Goal: Use online tool/utility: Utilize a website feature to perform a specific function

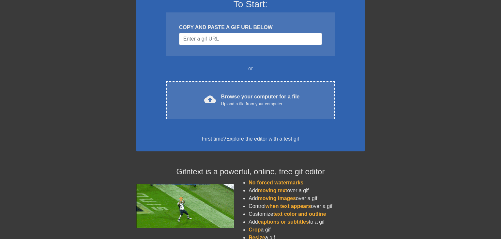
scroll to position [103, 0]
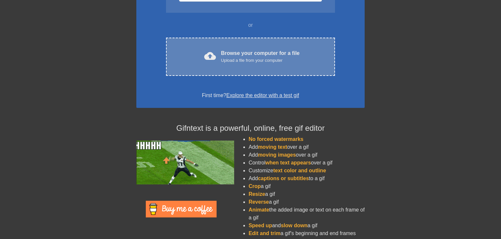
click at [197, 58] on div "cloud_upload Browse your computer for a file Upload a file from your computer" at bounding box center [251, 56] width 142 height 15
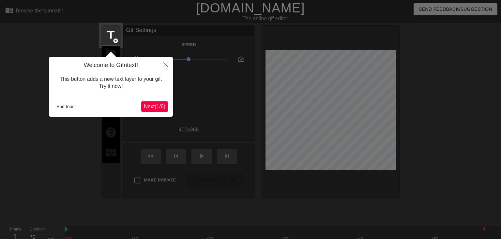
scroll to position [16, 0]
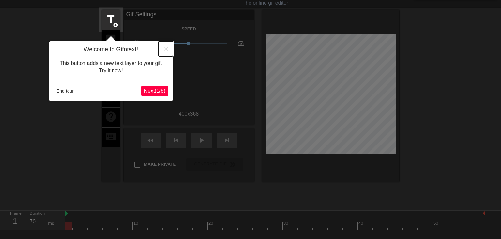
click at [168, 47] on icon "Close" at bounding box center [166, 49] width 5 height 5
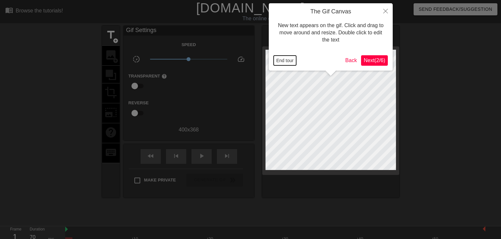
click at [285, 63] on button "End tour" at bounding box center [285, 60] width 23 height 10
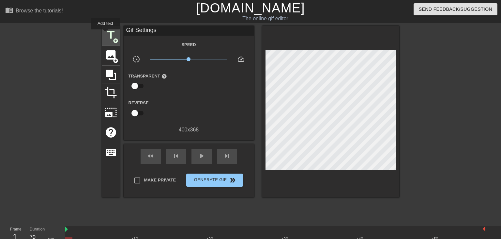
click at [108, 35] on span "title" at bounding box center [111, 35] width 12 height 12
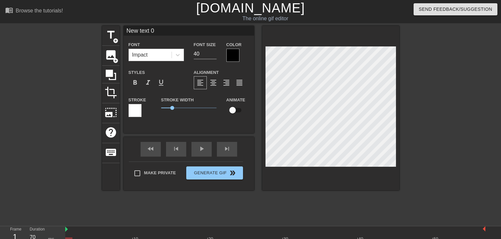
click at [148, 53] on div "Impact" at bounding box center [150, 55] width 43 height 12
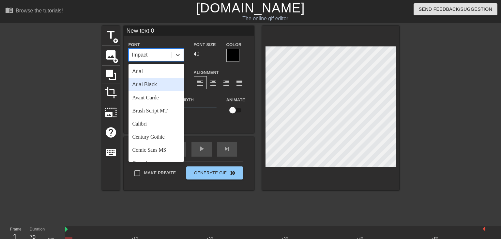
click at [153, 83] on div "Arial Black" at bounding box center [156, 84] width 55 height 13
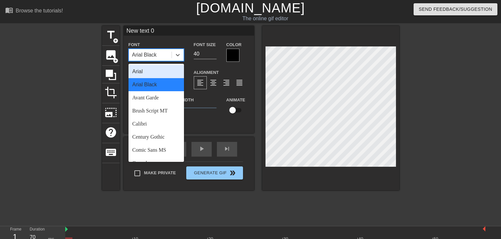
click at [161, 59] on div "Arial Black" at bounding box center [150, 55] width 43 height 12
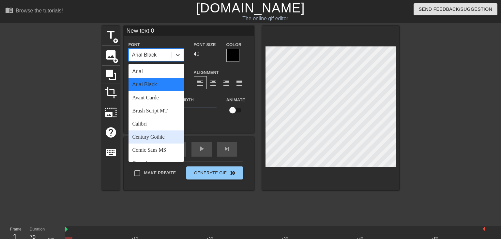
click at [159, 142] on div "Century Gothic" at bounding box center [156, 136] width 55 height 13
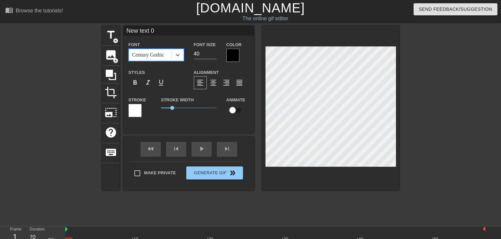
click at [163, 57] on div "Century Gothic" at bounding box center [148, 55] width 32 height 8
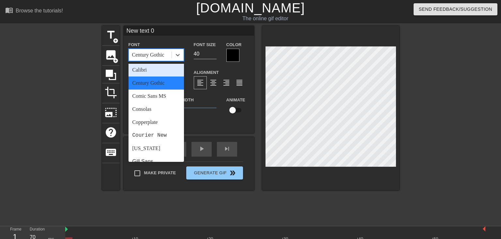
scroll to position [127, 0]
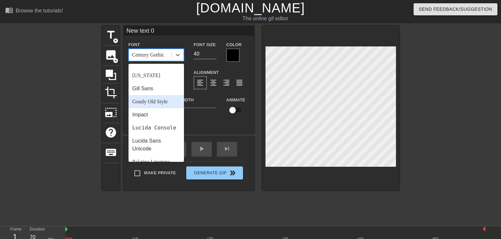
click at [155, 105] on div "Goudy Old Style" at bounding box center [156, 101] width 55 height 13
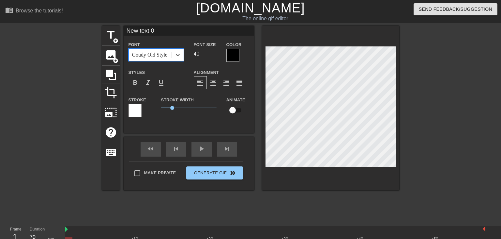
click at [160, 53] on div "Goudy Old Style" at bounding box center [149, 55] width 35 height 8
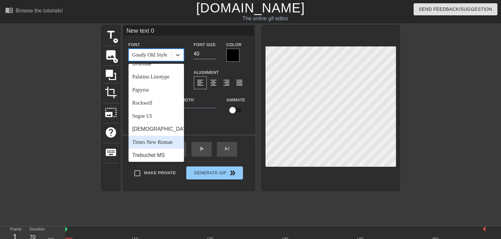
scroll to position [226, 0]
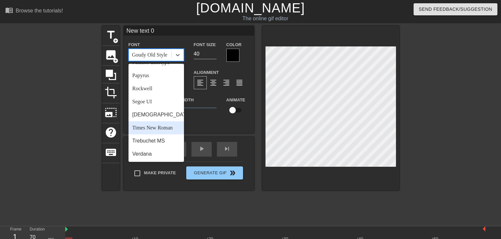
click at [161, 131] on div "Times New Roman" at bounding box center [156, 127] width 55 height 13
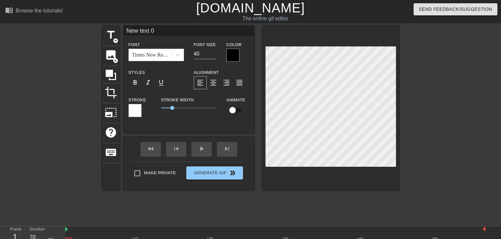
scroll to position [0, 1]
click at [236, 54] on div at bounding box center [233, 55] width 13 height 13
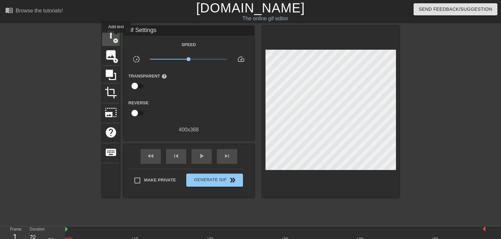
click at [116, 38] on span "add_circle" at bounding box center [116, 41] width 6 height 6
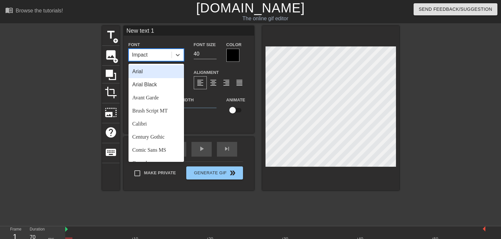
click at [160, 54] on div "Impact" at bounding box center [150, 55] width 43 height 12
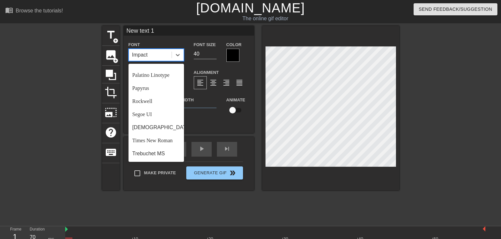
scroll to position [226, 0]
click at [154, 127] on div "Times New Roman" at bounding box center [156, 127] width 55 height 13
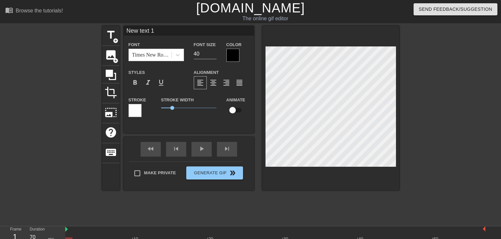
type input "B"
type textarea "B"
type input "Bl"
type textarea "Bl"
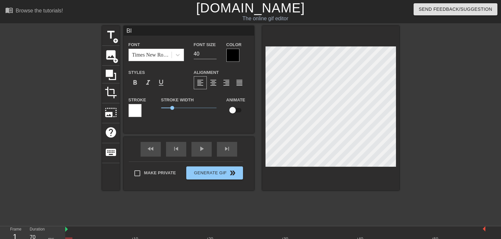
type input "B"
type textarea "B"
type input "B"
type textarea "B"
type input "Bl"
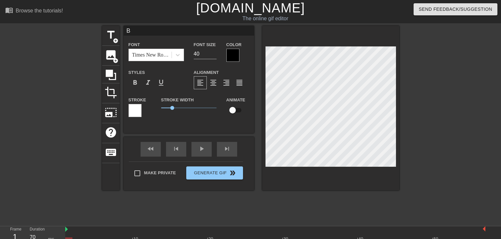
type textarea "Bl"
type input "Blu"
type textarea "Blu"
type input "Blue"
type textarea "Blue"
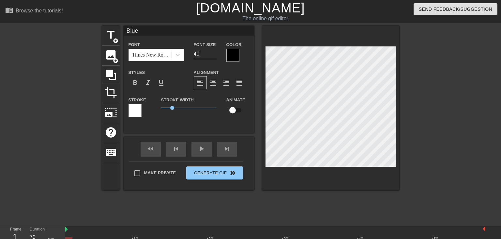
type input "Blue"
type textarea "Blue"
type input "Blue P"
type textarea "Blue P"
type input "Blue Pe"
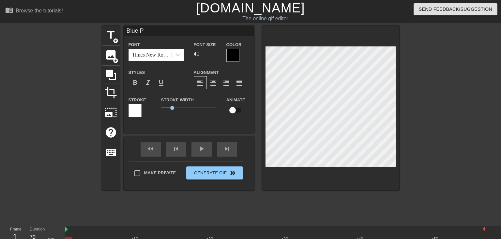
type textarea "Blue Pe"
type input "Blue Peo"
type textarea "Blue Peo"
type input "Blue Peop"
type textarea "Blue Peop"
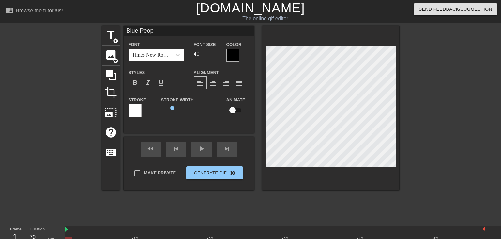
type input "Blue Peopl"
type textarea "Blue Peopl"
type input "Blue People"
type textarea "Blue People"
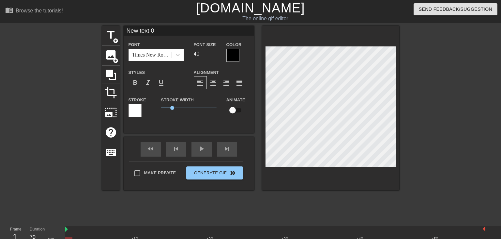
type input "Blue People"
click at [229, 55] on div at bounding box center [233, 55] width 13 height 13
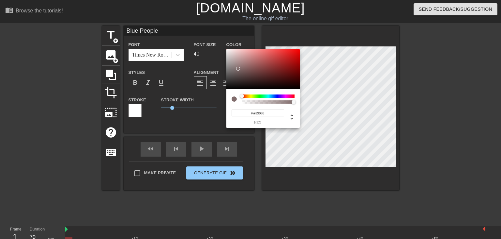
type input "#FFFFFF"
drag, startPoint x: 238, startPoint y: 69, endPoint x: 203, endPoint y: 42, distance: 43.8
click at [227, 49] on div at bounding box center [263, 69] width 73 height 40
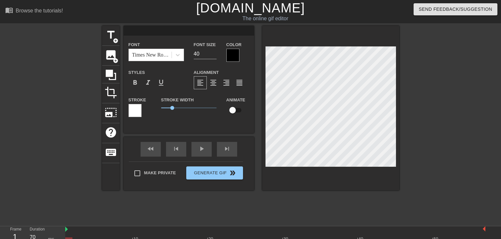
scroll to position [0, 0]
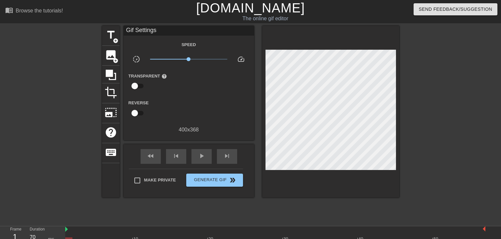
click at [314, 173] on div at bounding box center [330, 111] width 137 height 171
click at [111, 71] on icon at bounding box center [111, 75] width 10 height 10
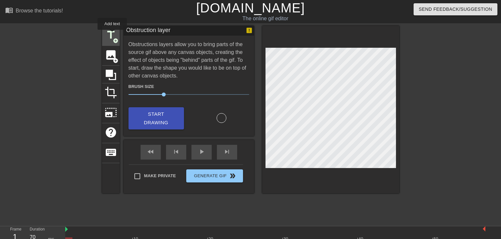
click at [112, 34] on span "title" at bounding box center [111, 35] width 12 height 12
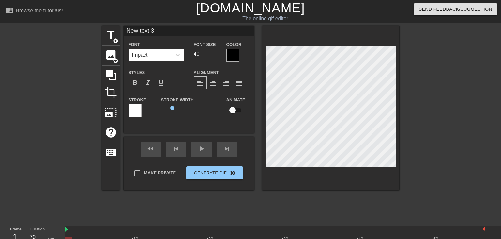
type input "Blue People"
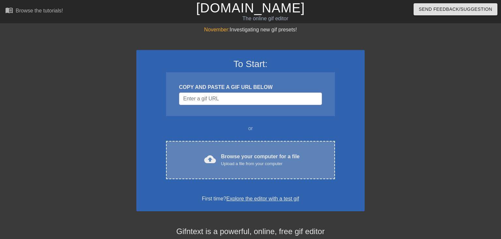
click at [224, 147] on div "cloud_upload Browse your computer for a file Upload a file from your computer C…" at bounding box center [250, 160] width 169 height 38
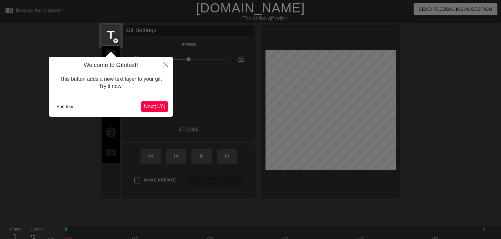
scroll to position [16, 0]
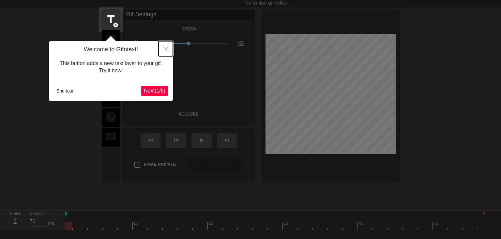
click at [168, 49] on icon "Close" at bounding box center [166, 49] width 5 height 5
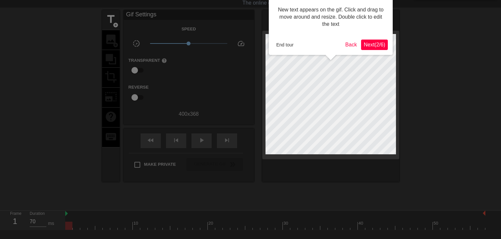
scroll to position [0, 0]
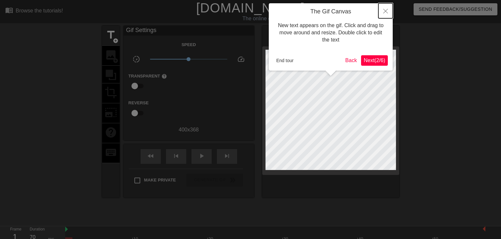
click at [379, 13] on button "Close" at bounding box center [386, 10] width 14 height 15
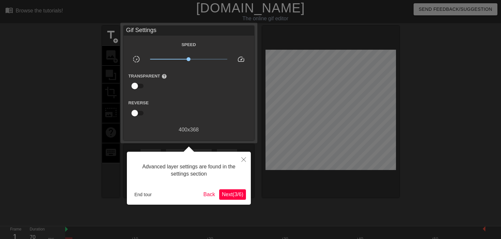
scroll to position [16, 0]
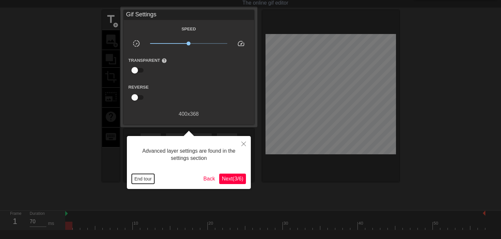
click at [147, 180] on button "End tour" at bounding box center [143, 179] width 23 height 10
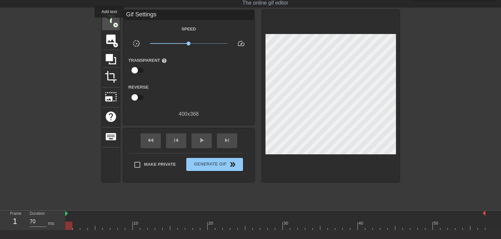
click at [109, 20] on span "title" at bounding box center [111, 19] width 12 height 12
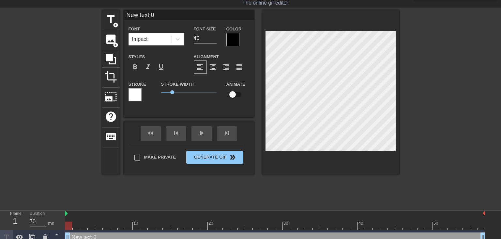
click at [231, 41] on div at bounding box center [233, 39] width 13 height 13
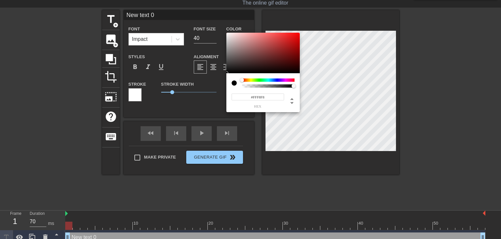
type input "#FFFFFF"
drag, startPoint x: 235, startPoint y: 37, endPoint x: 219, endPoint y: 27, distance: 18.9
click at [227, 33] on div at bounding box center [263, 53] width 73 height 40
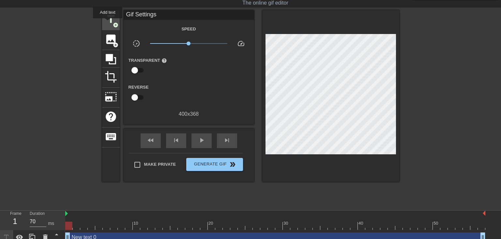
click at [108, 23] on span "title" at bounding box center [111, 19] width 12 height 12
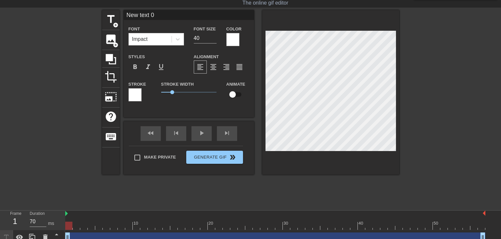
scroll to position [0, 1]
type input "B"
type textarea "B"
type input "Bl"
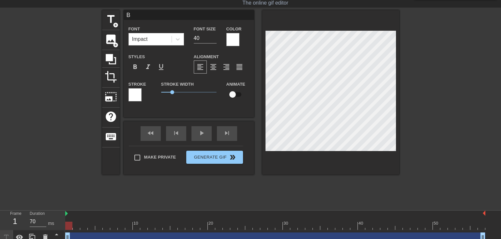
type textarea "Bl"
type input "Blu"
type textarea "Blu"
type input "Blue"
type textarea "Blue"
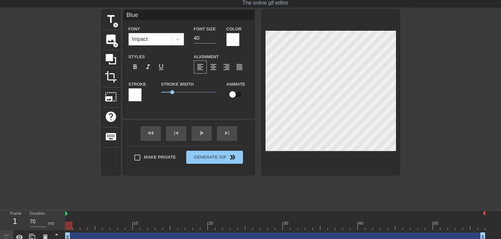
type input "Blue"
type textarea "Blue"
type input "Blue P"
type textarea "Blue P"
type input "Blue Pe"
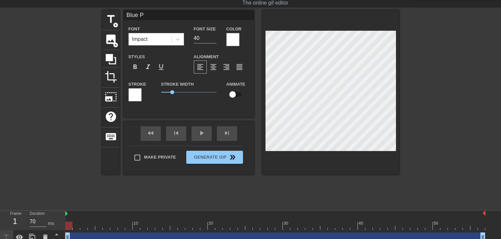
type textarea "Blue Pe"
type input "Blue Peo"
type textarea "Blue Peo"
type input "Blue Peop"
type textarea "Blue Peop"
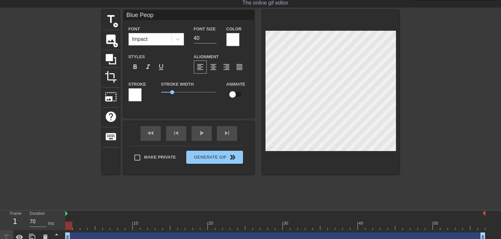
scroll to position [0, 1]
type input "Blue Peopl"
type textarea "Blue Peopl"
type input "Blue People"
type textarea "Blue People"
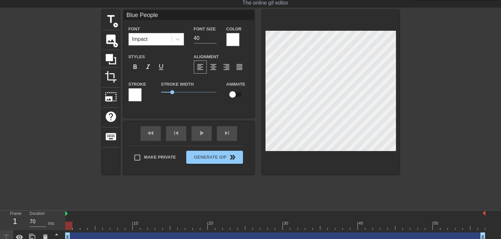
scroll to position [0, 1]
click at [217, 65] on span "format_align_center" at bounding box center [214, 67] width 8 height 8
drag, startPoint x: 173, startPoint y: 92, endPoint x: 185, endPoint y: 93, distance: 12.1
click at [185, 93] on span "2.15" at bounding box center [185, 92] width 4 height 4
drag, startPoint x: 185, startPoint y: 93, endPoint x: 149, endPoint y: 95, distance: 36.6
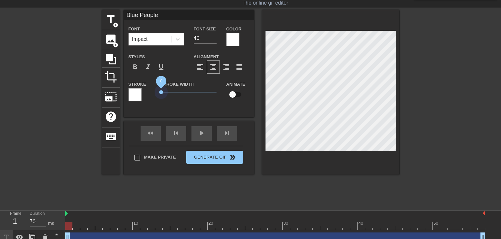
click at [150, 95] on div "Stroke Stroke Width 0 Animate" at bounding box center [189, 93] width 131 height 27
click at [150, 69] on span "format_italic" at bounding box center [148, 67] width 8 height 8
click at [164, 40] on div "Impact" at bounding box center [150, 39] width 43 height 12
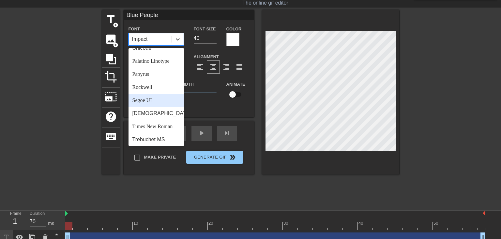
scroll to position [226, 0]
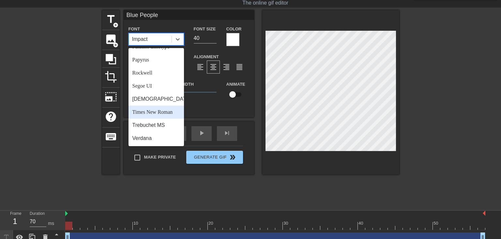
click at [157, 112] on div "Times New Roman" at bounding box center [156, 111] width 55 height 13
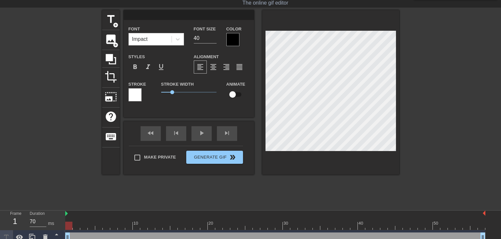
click at [266, 173] on div at bounding box center [330, 92] width 137 height 164
type input "Blue People"
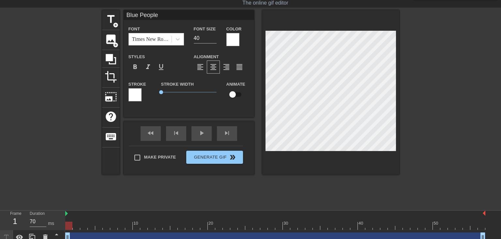
scroll to position [0, 1]
click at [214, 40] on input "39" at bounding box center [205, 38] width 23 height 10
click at [214, 40] on input "38" at bounding box center [205, 38] width 23 height 10
type input "37"
click at [214, 40] on input "37" at bounding box center [205, 38] width 23 height 10
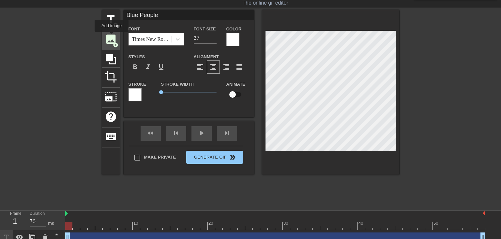
click at [112, 36] on span "image" at bounding box center [111, 39] width 12 height 12
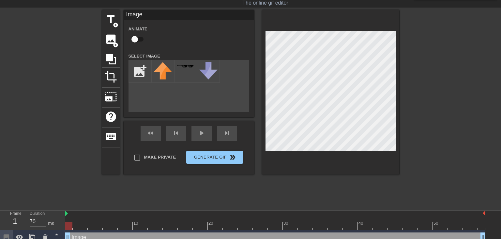
click at [375, 214] on div "menu_book Browse the tutorials! Gifntext.com The online gif editor Send Feedbac…" at bounding box center [250, 129] width 501 height 290
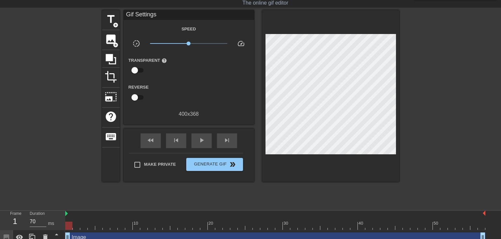
click at [313, 187] on div "title add_circle image add_circle crop photo_size_select_large help keyboard Gi…" at bounding box center [250, 108] width 297 height 196
click at [66, 226] on div at bounding box center [68, 225] width 7 height 8
click at [71, 224] on div at bounding box center [68, 225] width 7 height 8
click at [111, 18] on span "title" at bounding box center [111, 19] width 12 height 12
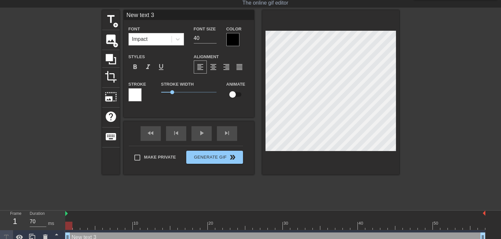
click at [370, 201] on div "title add_circle image add_circle crop photo_size_select_large help keyboard Ne…" at bounding box center [250, 108] width 297 height 196
click at [108, 40] on span "image" at bounding box center [111, 39] width 12 height 12
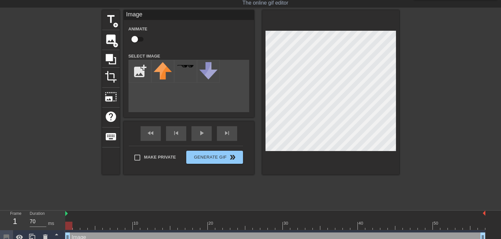
click at [137, 15] on div "Image" at bounding box center [189, 15] width 131 height 10
click at [139, 71] on input "file" at bounding box center [140, 71] width 22 height 22
type input "C:\fakepath\funny.gif"
click at [161, 69] on img at bounding box center [163, 70] width 18 height 17
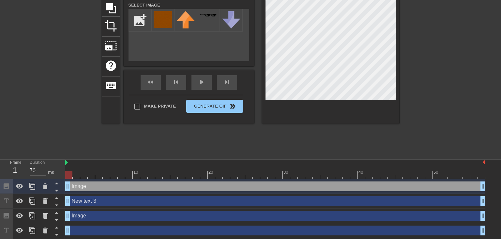
scroll to position [82, 0]
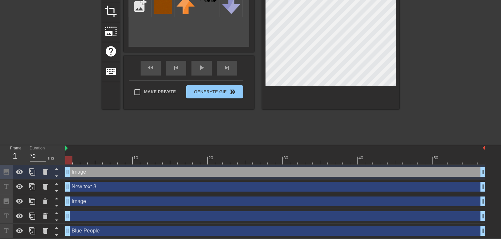
click at [89, 186] on div "New text 3 drag_handle drag_handle" at bounding box center [275, 187] width 420 height 10
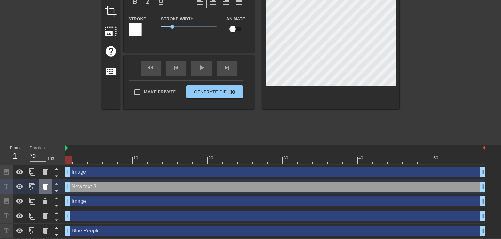
click at [42, 187] on icon at bounding box center [45, 186] width 8 height 8
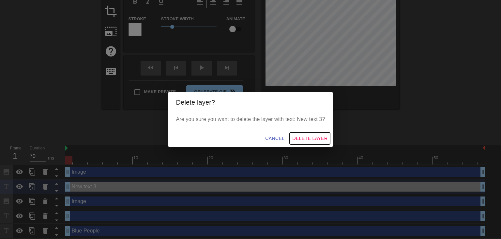
click at [302, 136] on span "Delete Layer" at bounding box center [310, 138] width 35 height 8
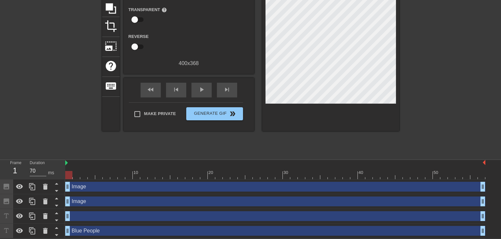
scroll to position [67, 0]
click at [85, 201] on div "Image drag_handle drag_handle" at bounding box center [275, 201] width 420 height 10
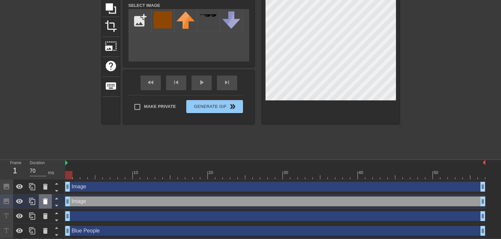
click at [48, 200] on icon at bounding box center [45, 201] width 8 height 8
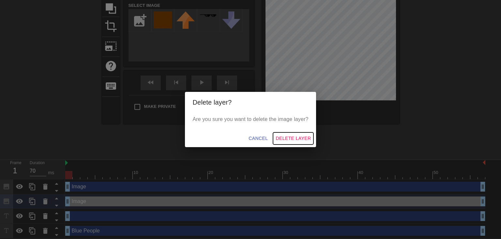
click at [287, 137] on span "Delete Layer" at bounding box center [293, 138] width 35 height 8
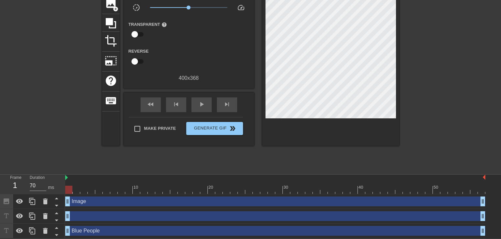
click at [86, 215] on div "drag_handle drag_handle" at bounding box center [275, 216] width 420 height 10
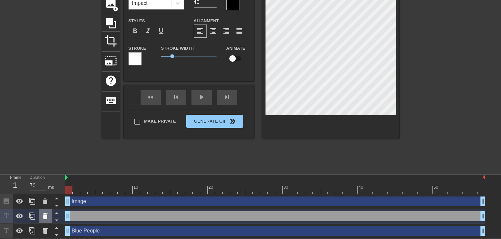
click at [42, 219] on icon at bounding box center [45, 216] width 8 height 8
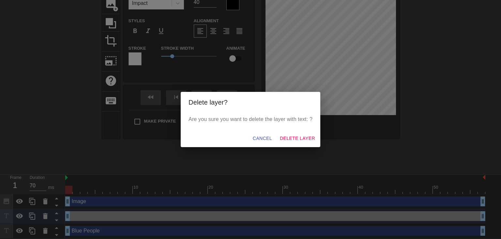
click at [280, 140] on div "Cancel Delete Layer" at bounding box center [251, 138] width 140 height 17
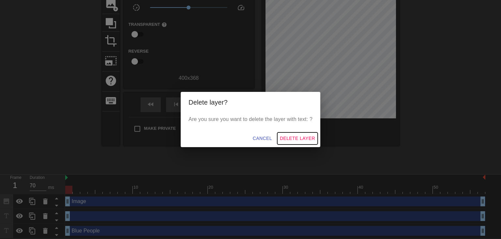
click at [283, 139] on span "Delete Layer" at bounding box center [297, 138] width 35 height 8
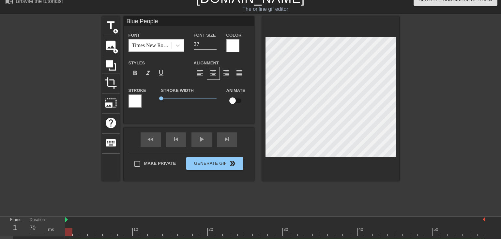
scroll to position [38, 0]
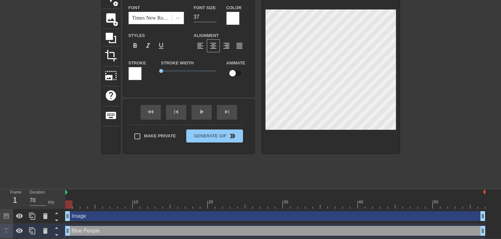
drag, startPoint x: 85, startPoint y: 232, endPoint x: 89, endPoint y: 213, distance: 19.8
click at [89, 213] on div "Image drag_handle drag_handle Blue People drag_handle drag_handle" at bounding box center [283, 223] width 436 height 29
click at [57, 227] on icon at bounding box center [57, 227] width 8 height 8
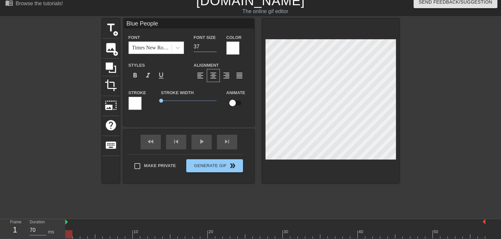
scroll to position [0, 0]
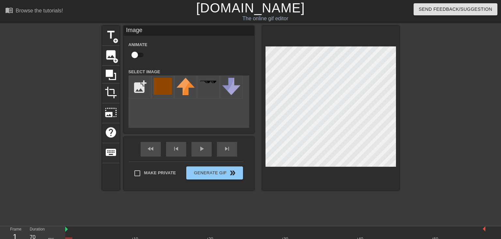
click at [401, 55] on div "title add_circle image add_circle crop photo_size_select_large help keyboard Im…" at bounding box center [250, 124] width 501 height 196
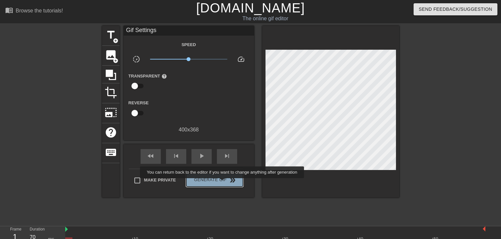
click at [223, 182] on span "Generate Gif double_arrow" at bounding box center [214, 180] width 51 height 8
